Goal: Information Seeking & Learning: Learn about a topic

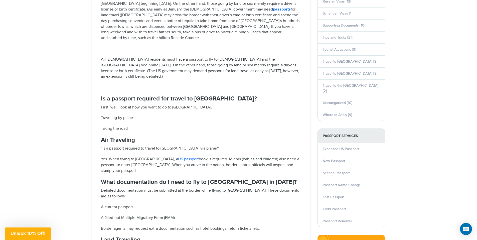
scroll to position [386, 0]
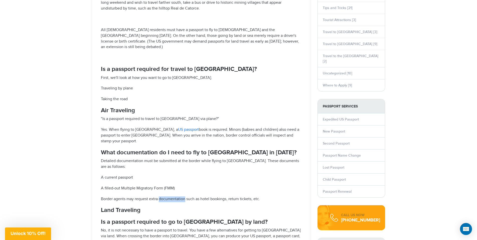
drag, startPoint x: 0, startPoint y: 0, endPoint x: 254, endPoint y: 147, distance: 293.7
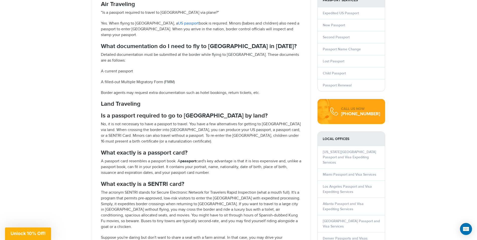
scroll to position [439, 0]
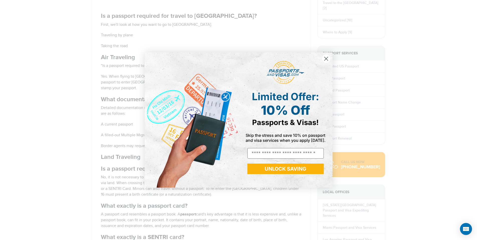
click at [328, 59] on circle "Close dialog" at bounding box center [326, 59] width 8 height 8
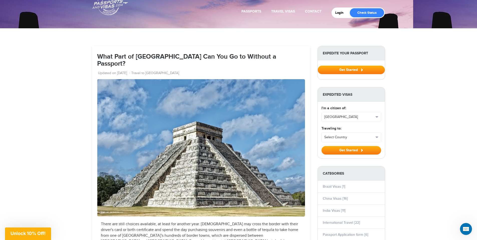
scroll to position [0, 0]
